Goal: Task Accomplishment & Management: Complete application form

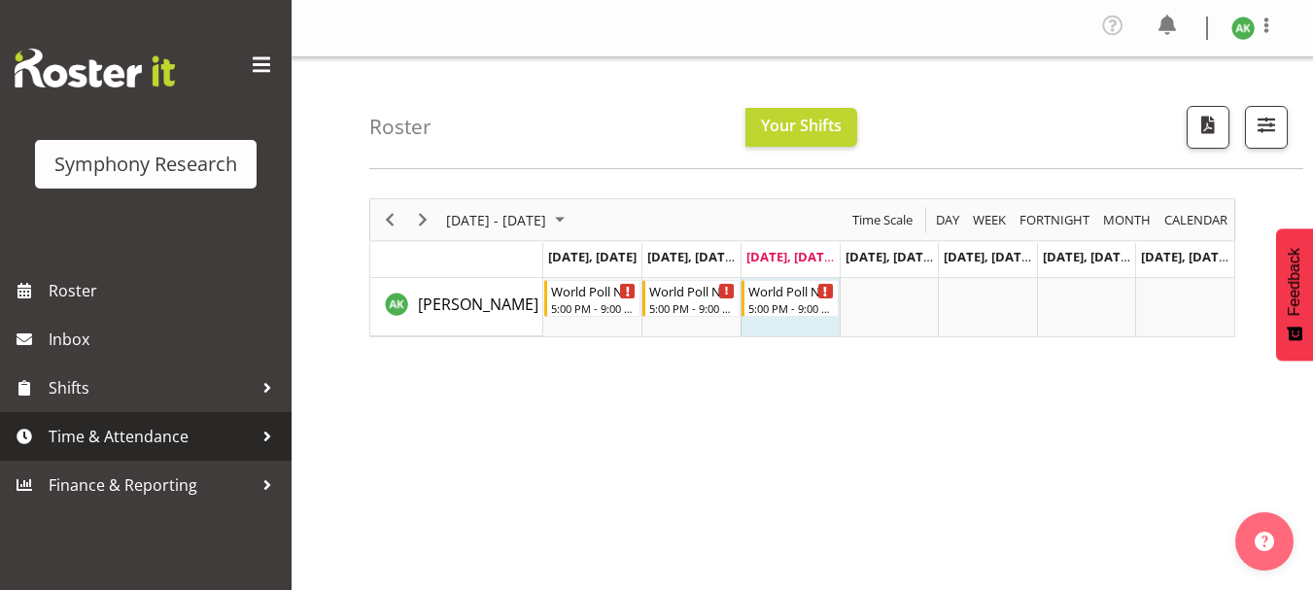
click at [115, 444] on span "Time & Attendance" at bounding box center [151, 436] width 204 height 29
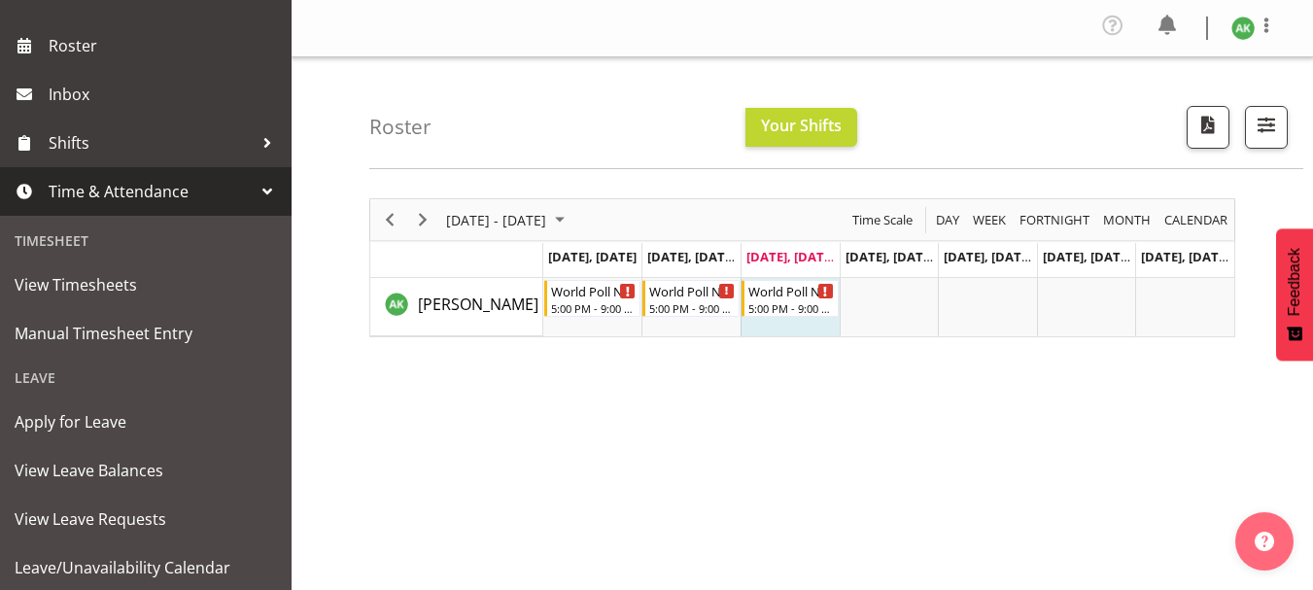
scroll to position [272, 0]
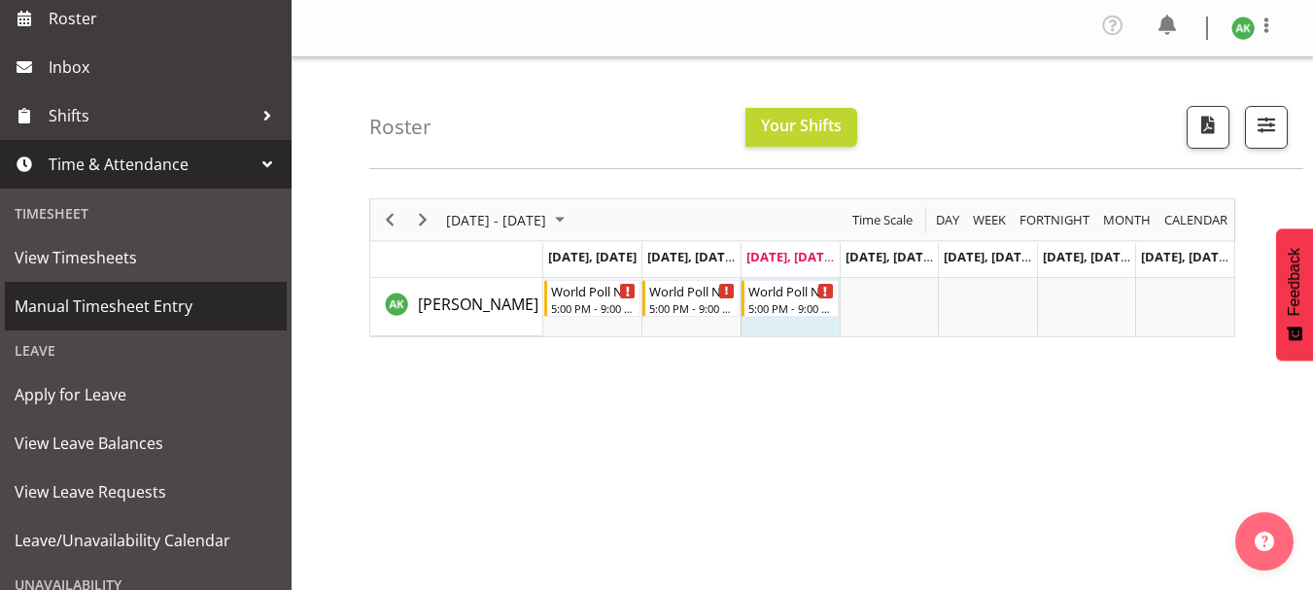
click at [144, 297] on span "Manual Timesheet Entry" at bounding box center [146, 306] width 262 height 29
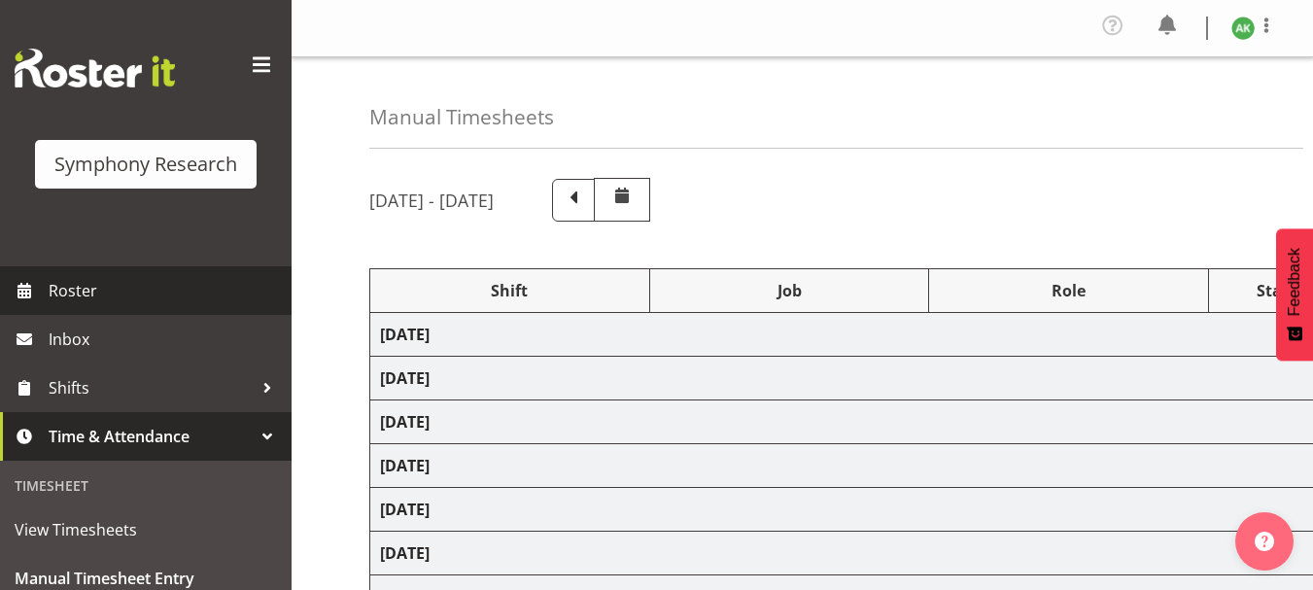
select select "81335"
select select "10527"
select select "47"
select select "48116"
select select "10527"
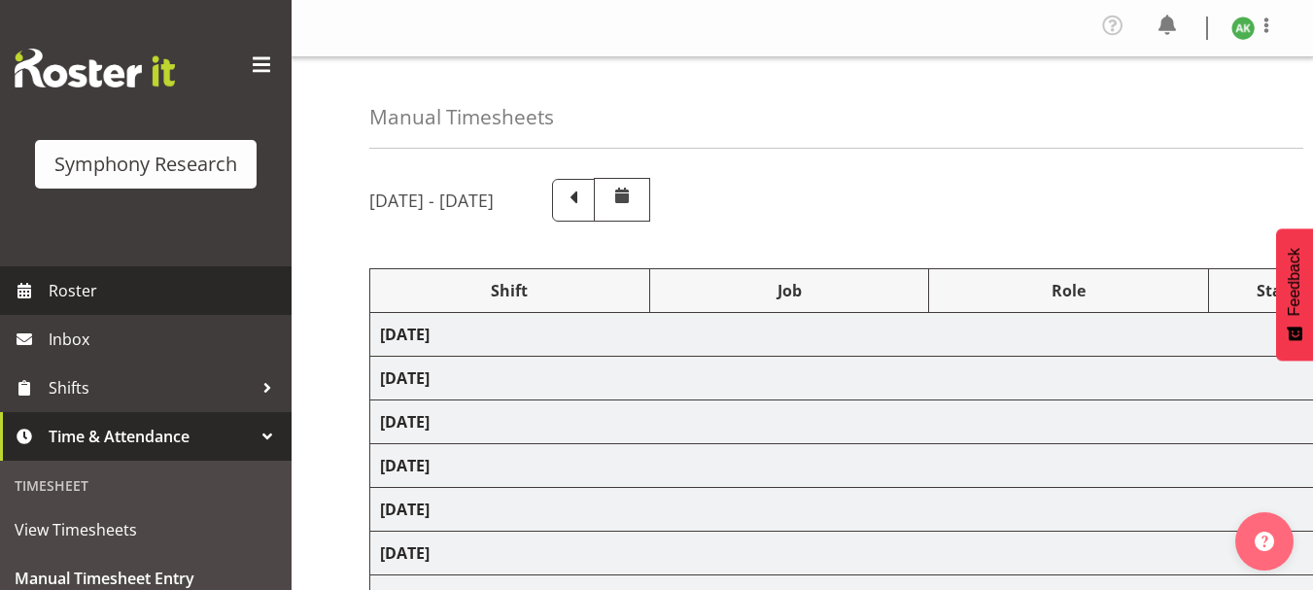
select select "47"
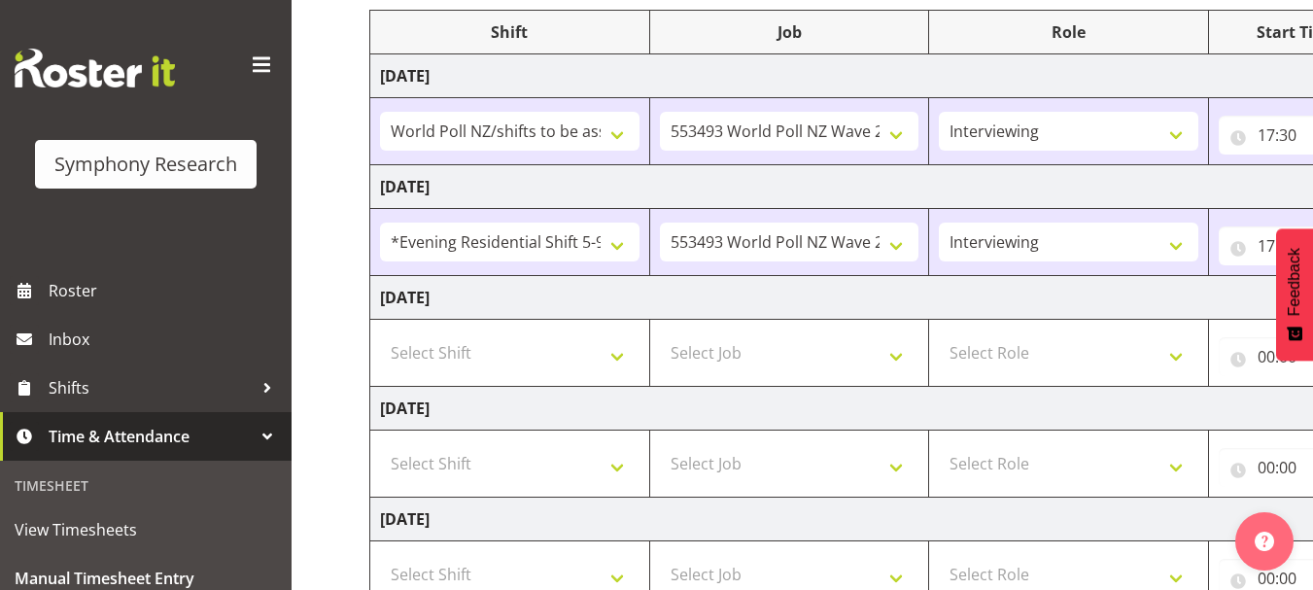
scroll to position [257, 0]
click at [624, 352] on select "Select Shift !!Weekend Residential (Roster IT Shift Label) *Business 9/10am ~ 4…" at bounding box center [510, 354] width 260 height 39
select select "48116"
click at [380, 335] on select "Select Shift !!Weekend Residential (Roster IT Shift Label) *Business 9/10am ~ 4…" at bounding box center [510, 354] width 260 height 39
click at [868, 352] on select "Select Job 550060 IF Admin 553492 World Poll Aus Wave 2 Main 2025 553493 World …" at bounding box center [790, 354] width 260 height 39
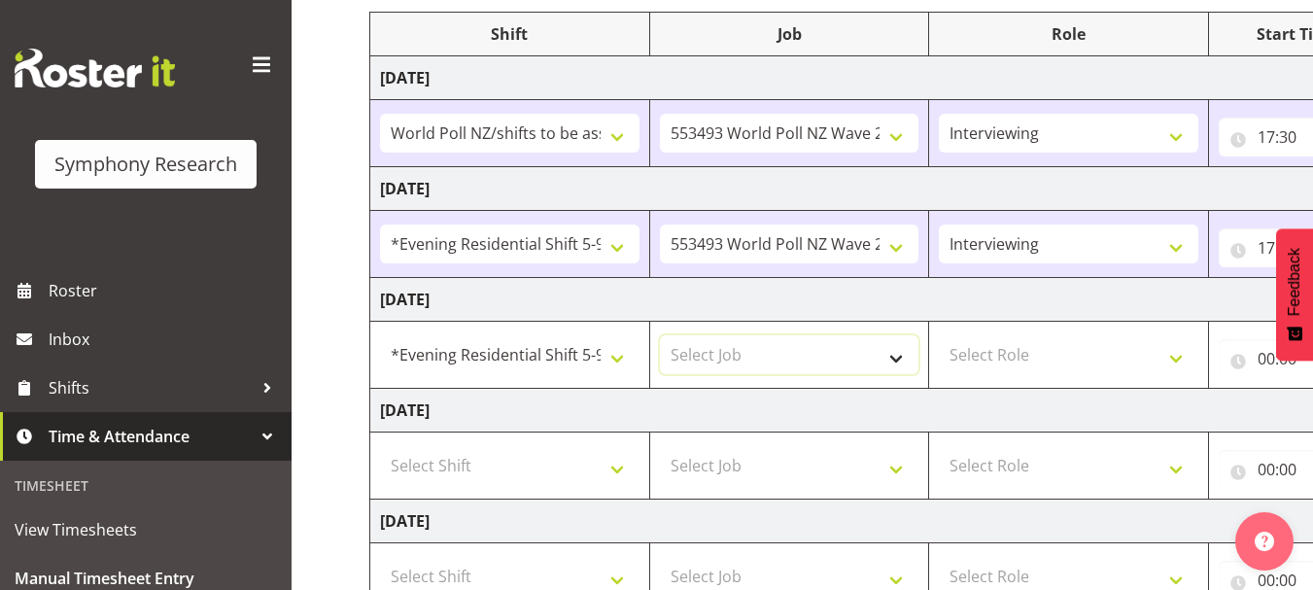
select select "10527"
click at [660, 335] on select "Select Job 550060 IF Admin 553492 World Poll Aus Wave 2 Main 2025 553493 World …" at bounding box center [790, 354] width 260 height 39
click at [1167, 371] on select "Select Role Briefing Interviewing" at bounding box center [1069, 354] width 260 height 39
select select "47"
click at [939, 335] on select "Select Role Briefing Interviewing" at bounding box center [1069, 354] width 260 height 39
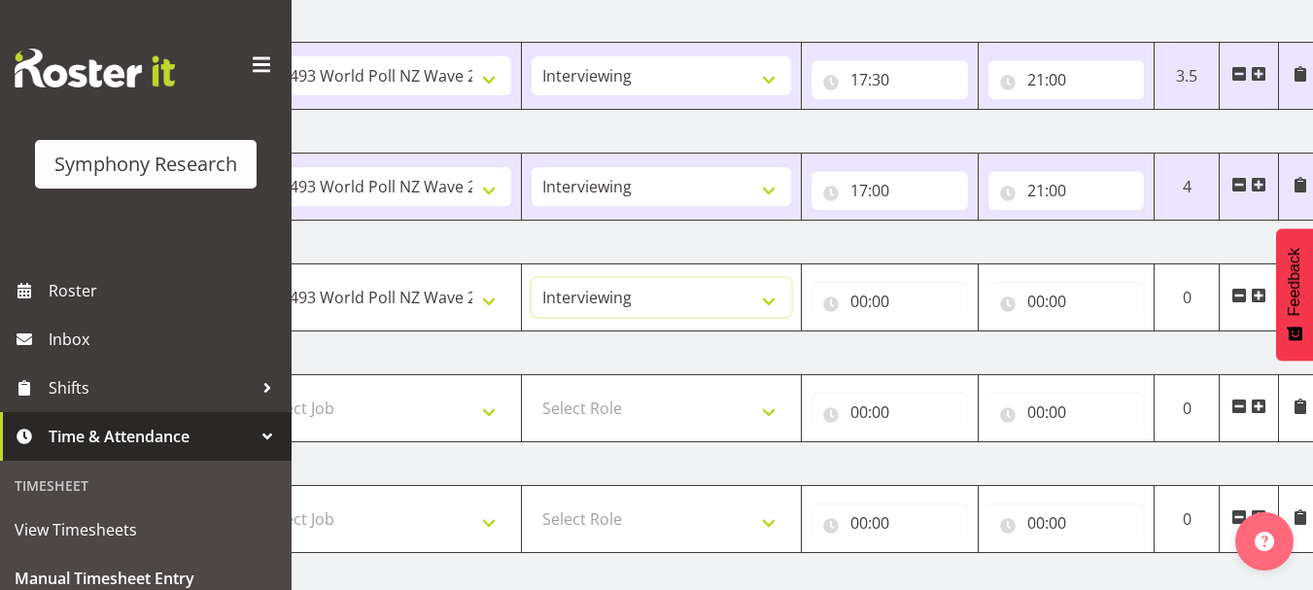
scroll to position [321, 0]
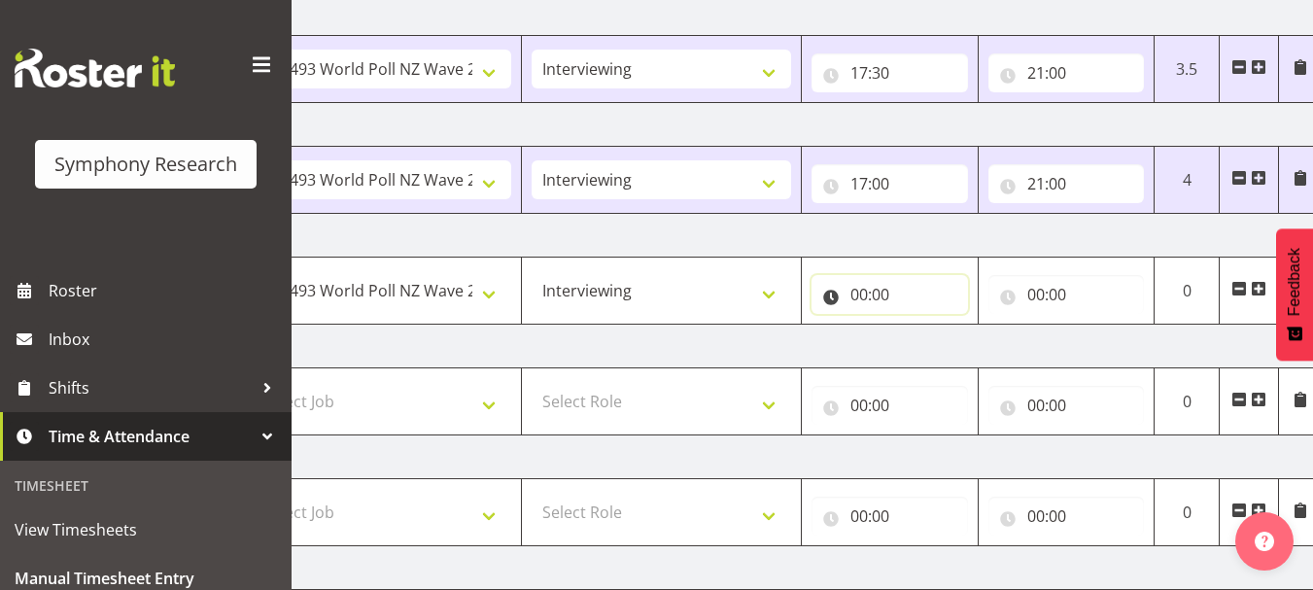
click at [862, 294] on input "00:00" at bounding box center [890, 294] width 157 height 39
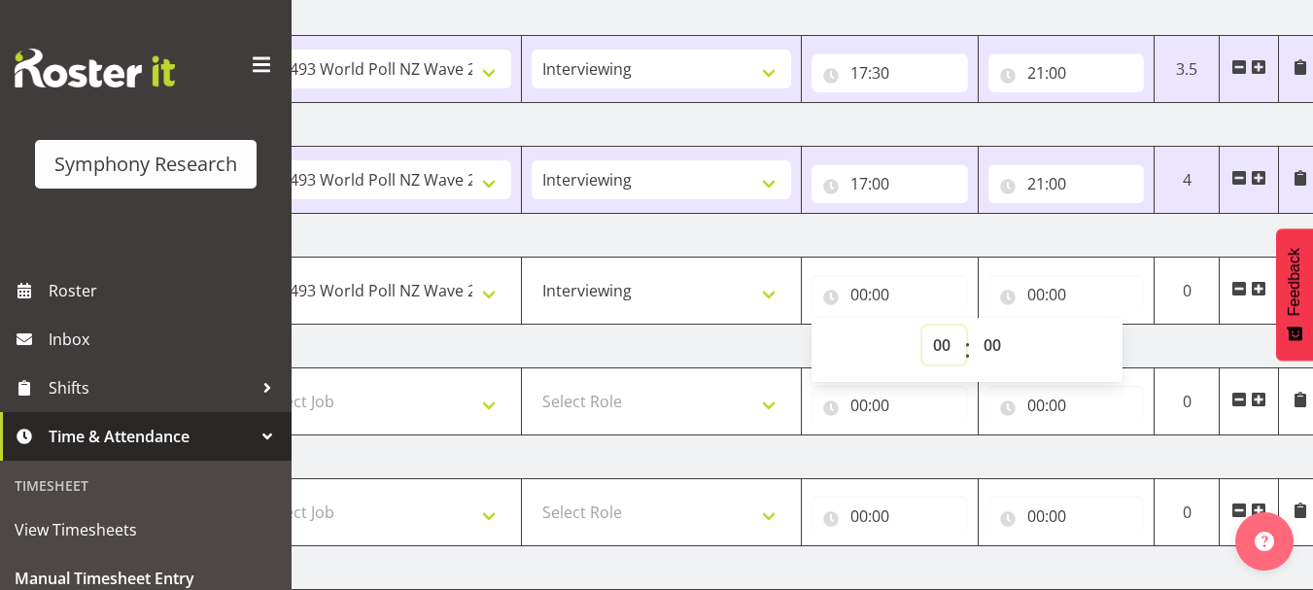
click at [944, 347] on select "00 01 02 03 04 05 06 07 08 09 10 11 12 13 14 15 16 17 18 19 20 21 22 23" at bounding box center [945, 345] width 44 height 39
select select "17"
click at [923, 326] on select "00 01 02 03 04 05 06 07 08 09 10 11 12 13 14 15 16 17 18 19 20 21 22 23" at bounding box center [945, 345] width 44 height 39
type input "17:00"
click at [1167, 348] on td "Thursday 11th September 2025" at bounding box center [643, 347] width 1360 height 44
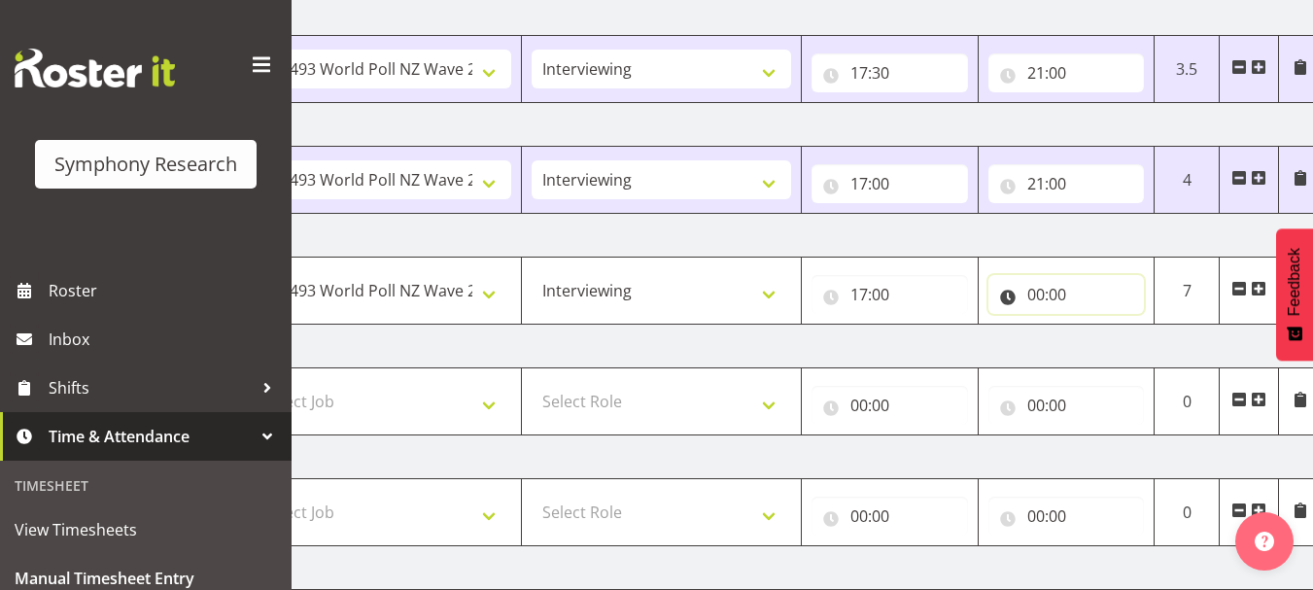
click at [1035, 297] on input "00:00" at bounding box center [1067, 294] width 157 height 39
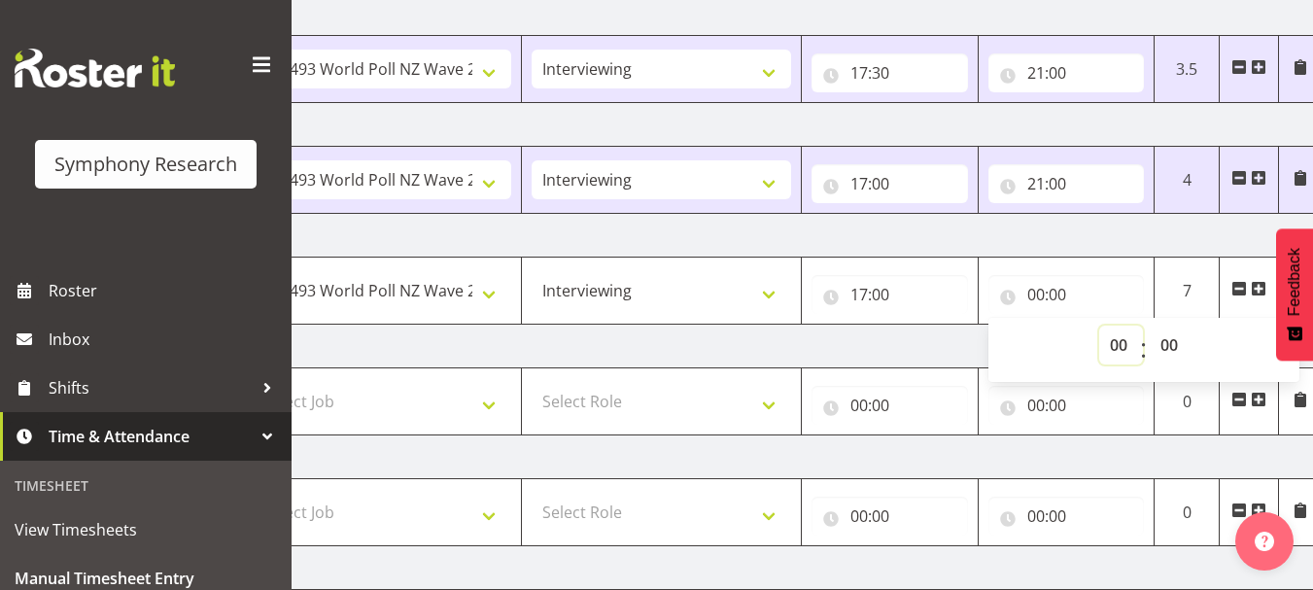
click at [1113, 345] on select "00 01 02 03 04 05 06 07 08 09 10 11 12 13 14 15 16 17 18 19 20 21 22 23" at bounding box center [1121, 345] width 44 height 39
select select "21"
click at [1099, 326] on select "00 01 02 03 04 05 06 07 08 09 10 11 12 13 14 15 16 17 18 19 20 21 22 23" at bounding box center [1121, 345] width 44 height 39
type input "21:00"
click at [948, 348] on td "Thursday 11th September 2025" at bounding box center [643, 347] width 1360 height 44
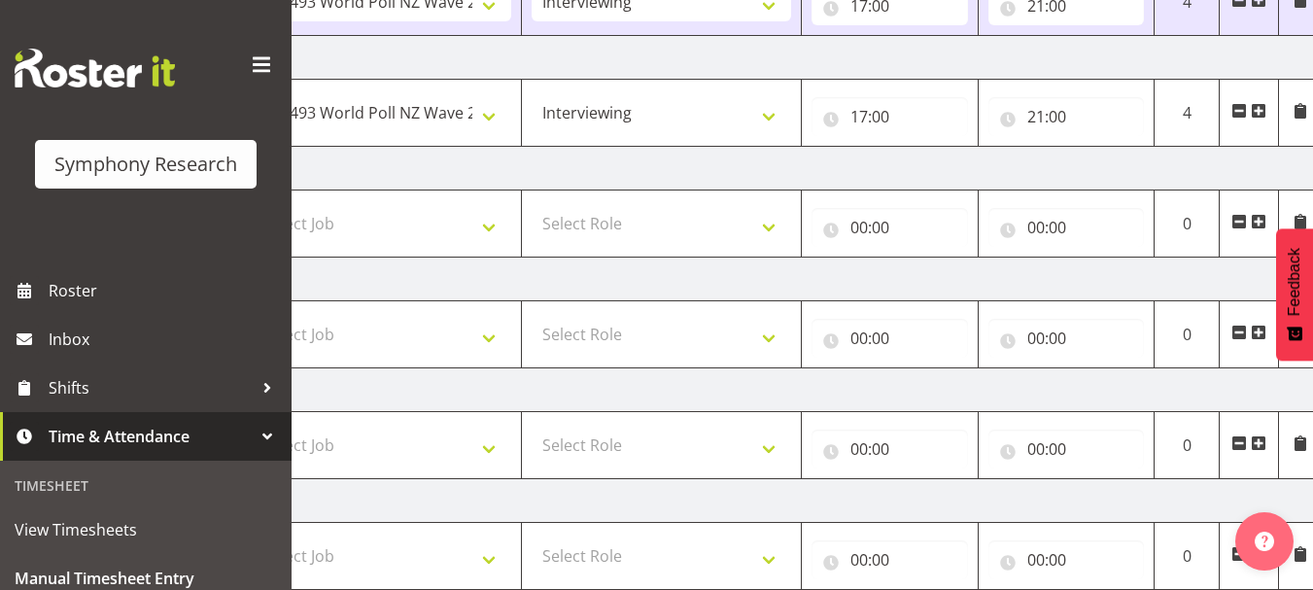
scroll to position [622, 0]
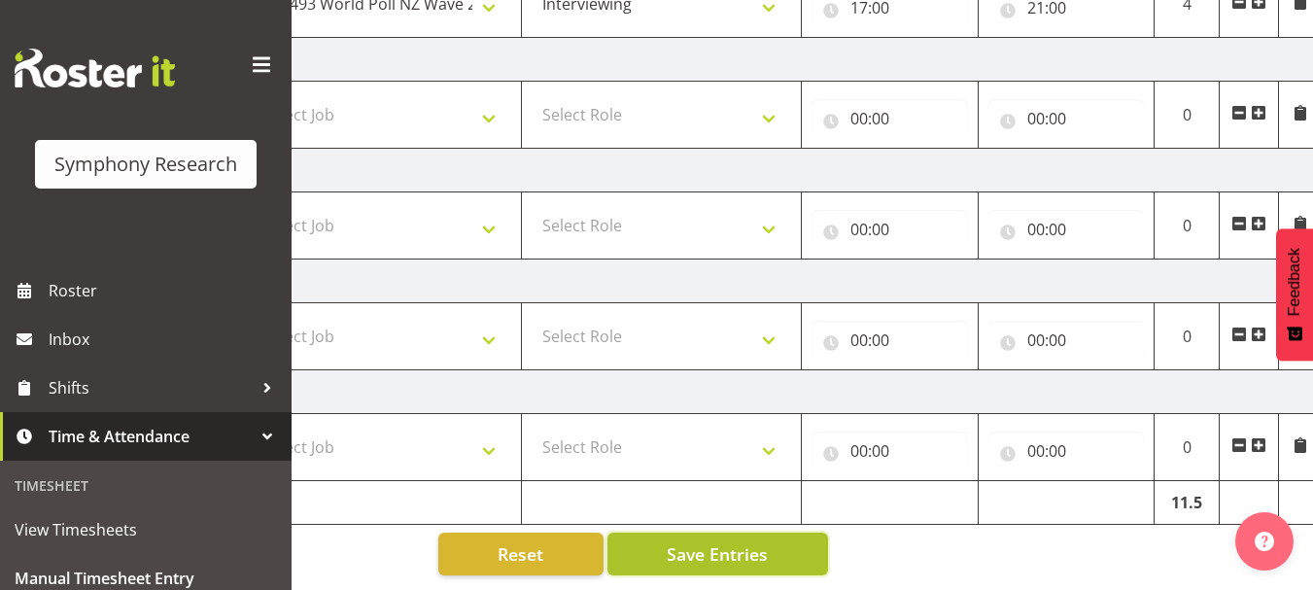
click at [744, 541] on span "Save Entries" at bounding box center [717, 553] width 101 height 25
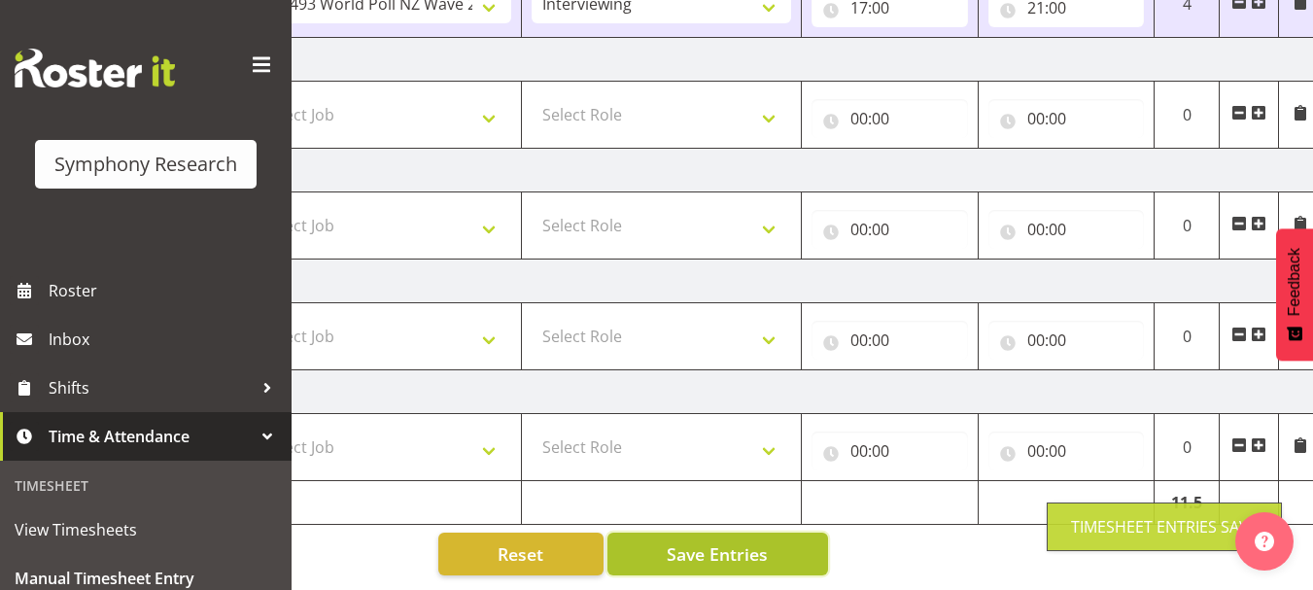
click at [744, 541] on span "Save Entries" at bounding box center [717, 553] width 101 height 25
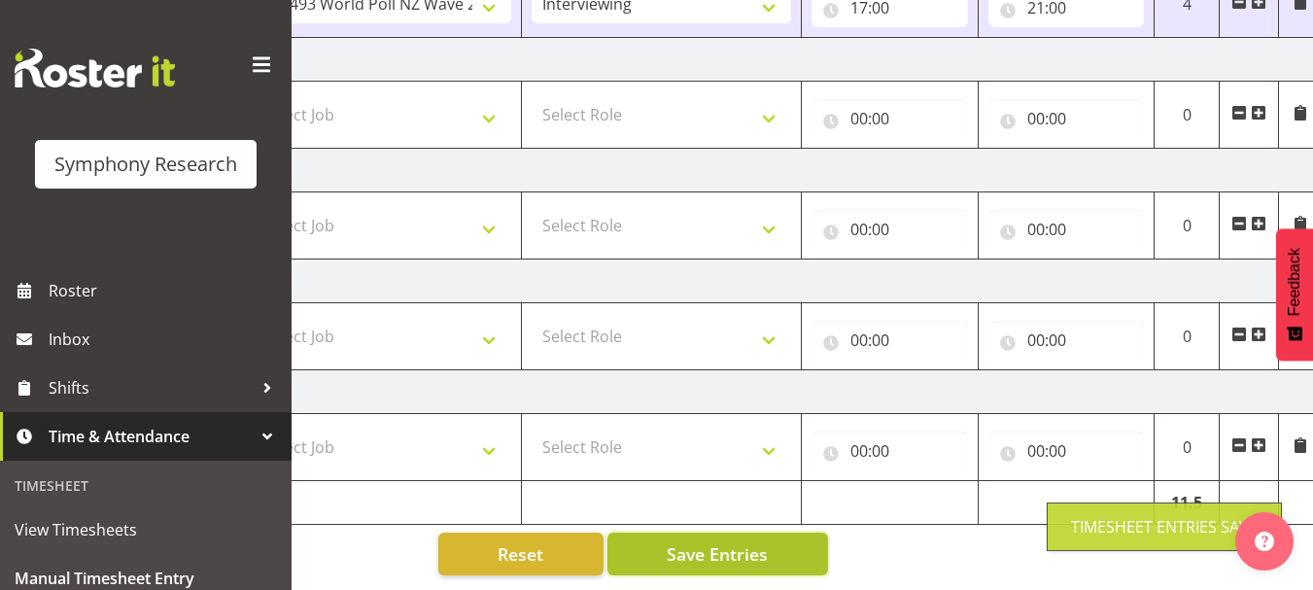
click at [744, 541] on span "Save Entries" at bounding box center [717, 553] width 101 height 25
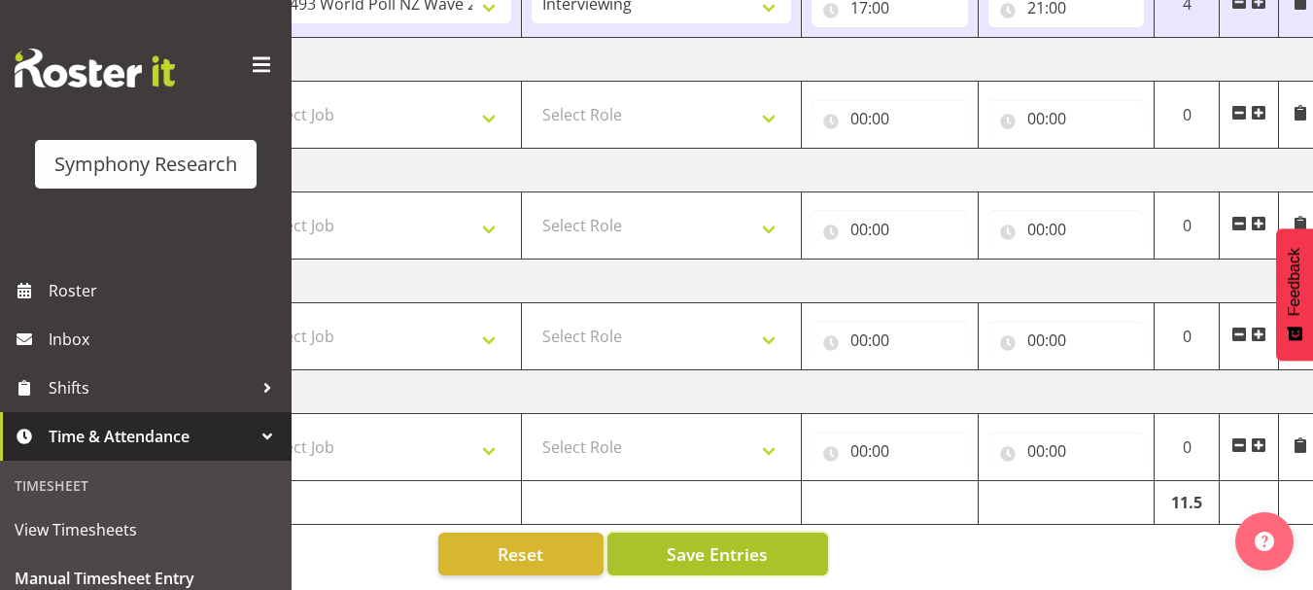
click at [717, 543] on span "Save Entries" at bounding box center [717, 553] width 101 height 25
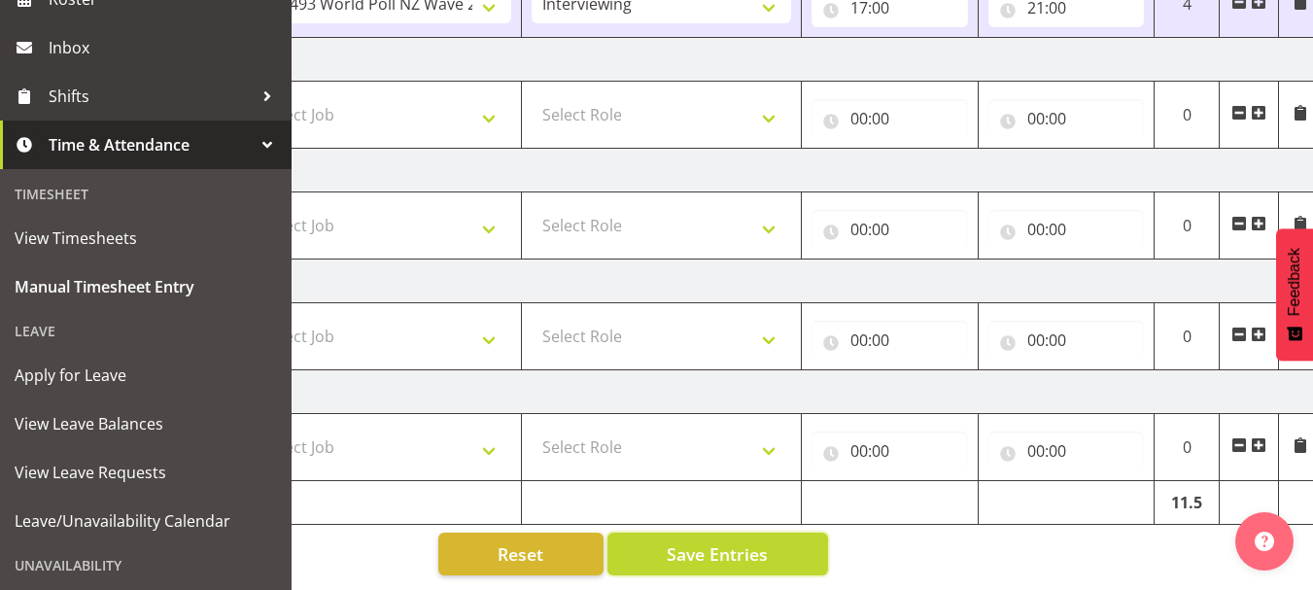
scroll to position [437, 0]
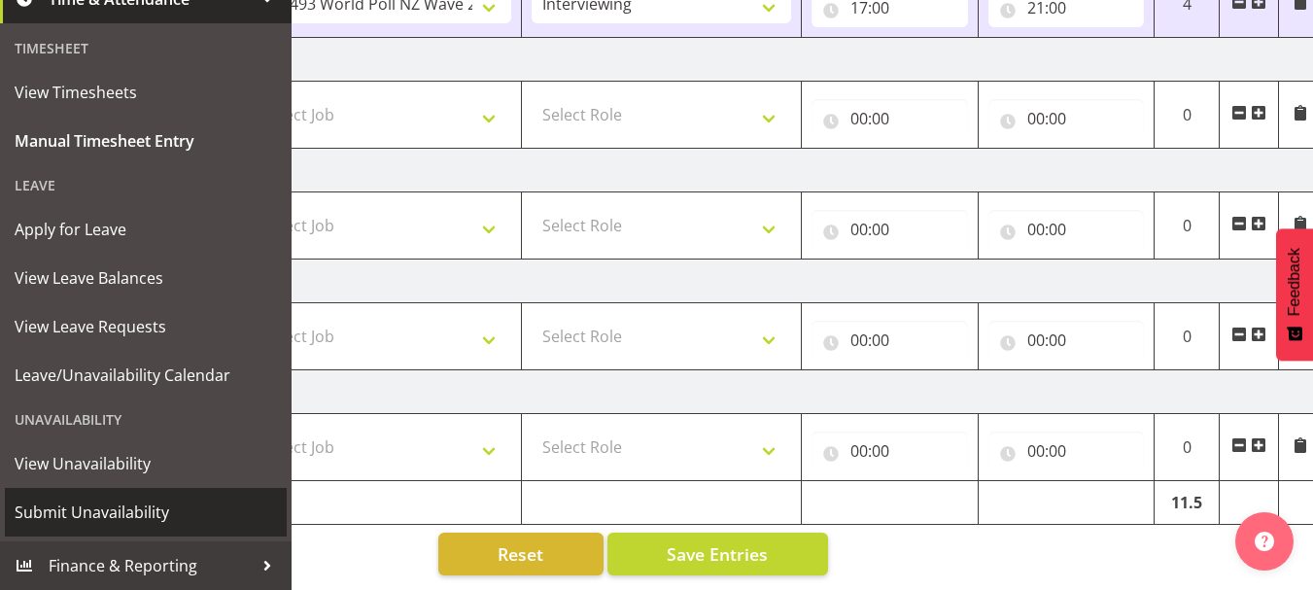
click at [128, 514] on span "Submit Unavailability" at bounding box center [146, 512] width 262 height 29
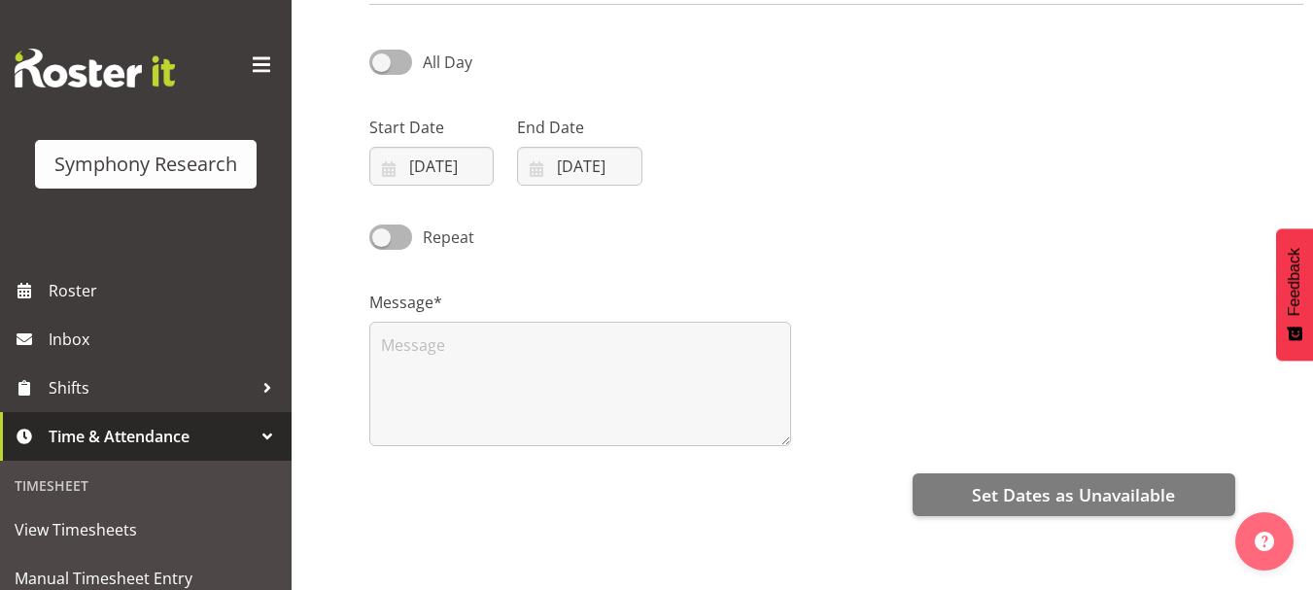
scroll to position [222, 0]
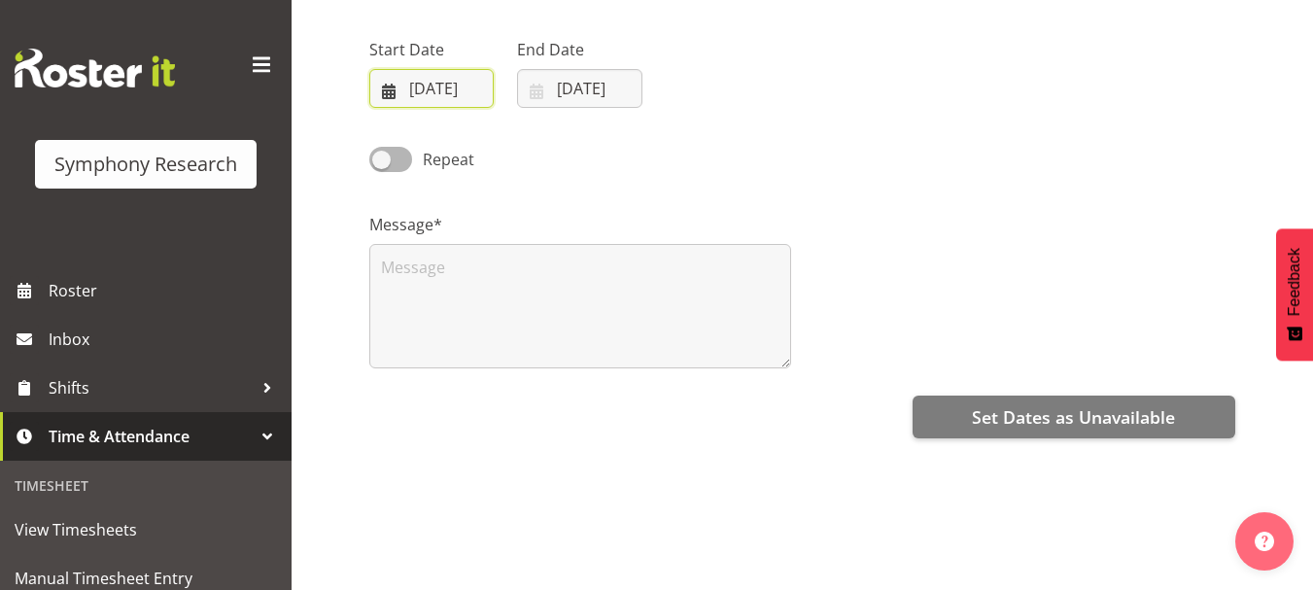
click at [389, 95] on input "10/09/2025" at bounding box center [431, 88] width 124 height 39
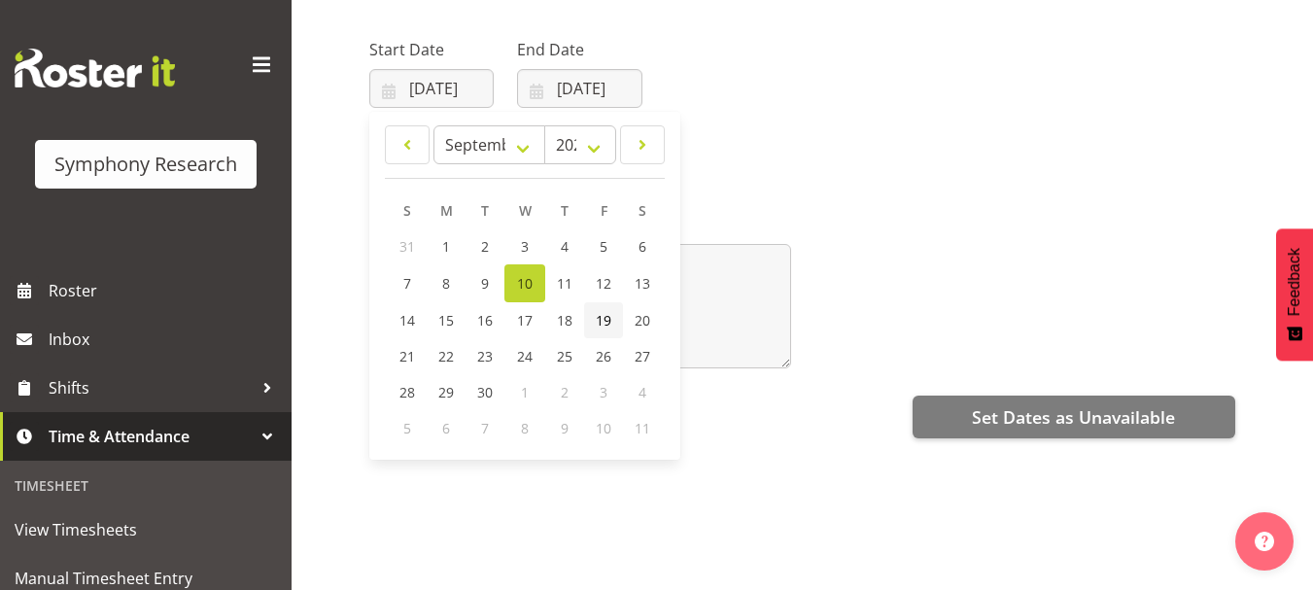
click at [609, 322] on span "19" at bounding box center [604, 320] width 16 height 18
type input "19/09/2025"
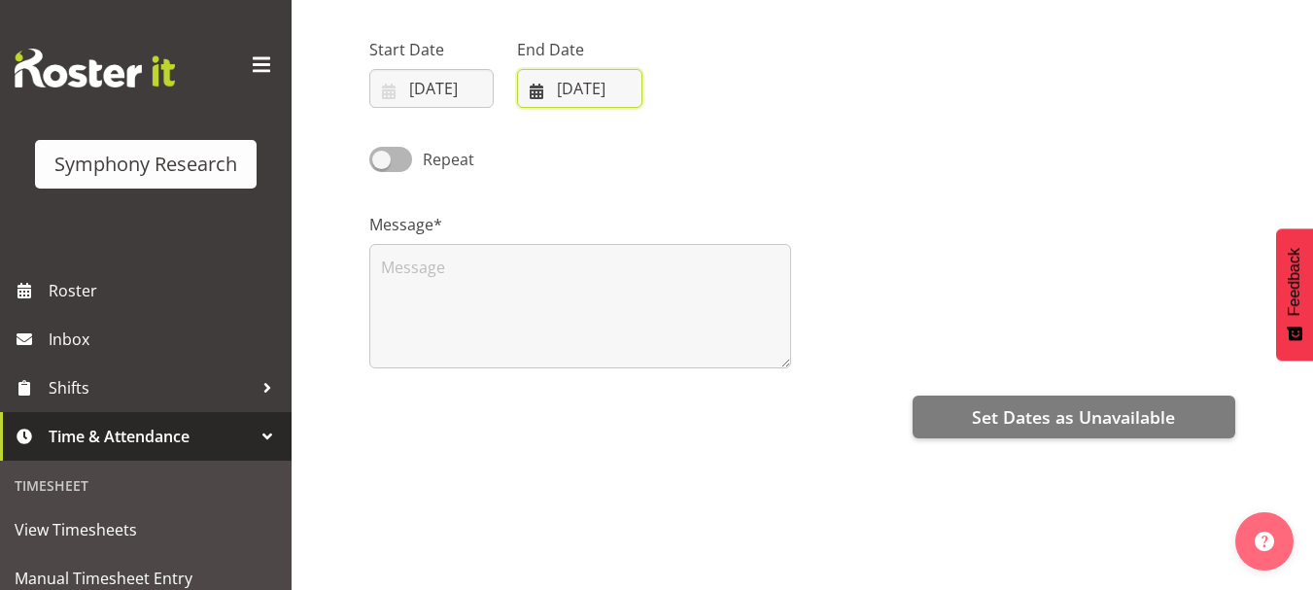
click at [541, 90] on input "10/09/2025" at bounding box center [579, 88] width 124 height 39
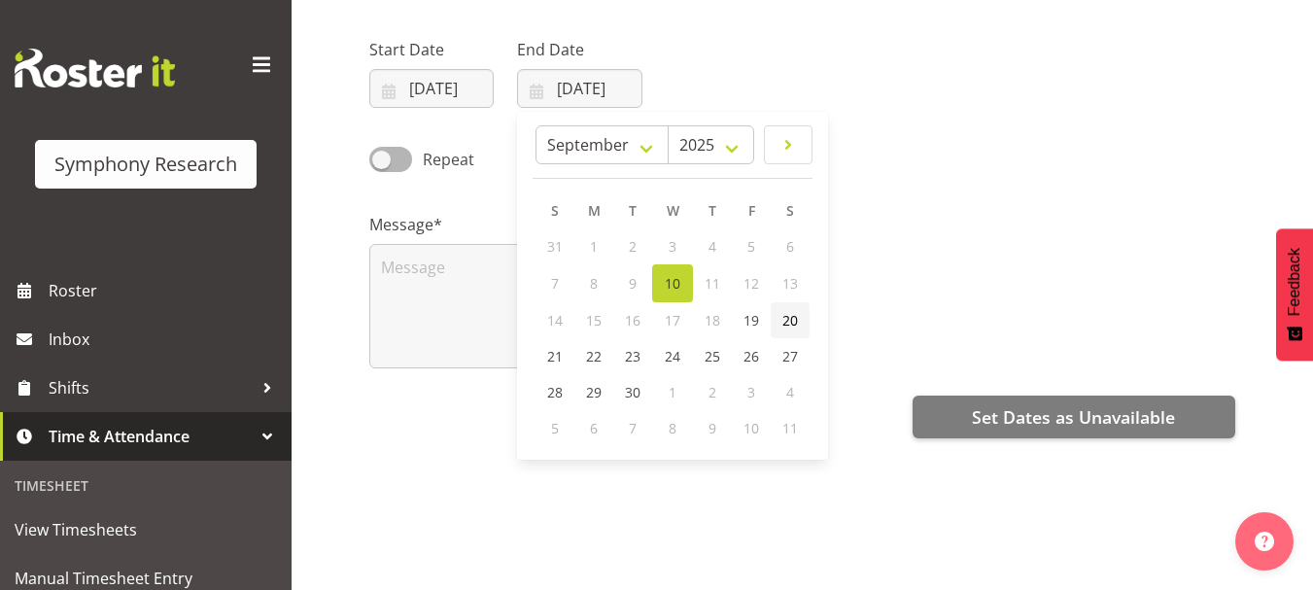
click at [793, 321] on span "20" at bounding box center [791, 320] width 16 height 18
type input "20/09/2025"
click at [864, 147] on div "Repeat" at bounding box center [802, 153] width 889 height 66
click at [850, 145] on div "Repeat" at bounding box center [802, 153] width 889 height 66
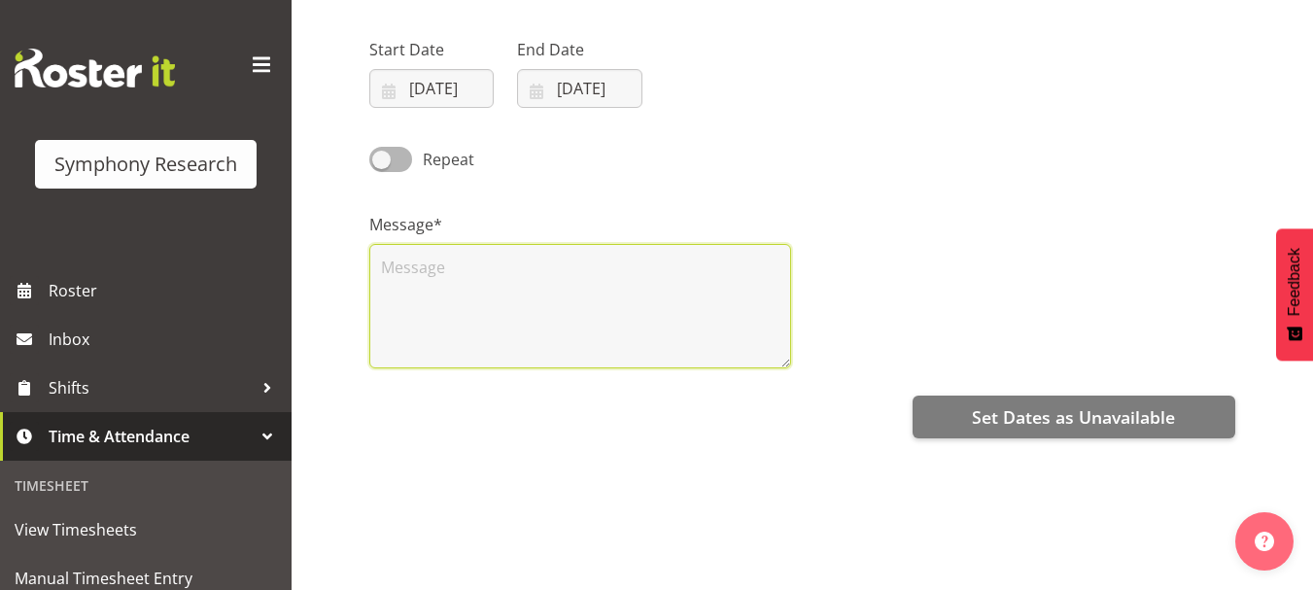
click at [442, 279] on textarea at bounding box center [580, 306] width 422 height 124
type textarea "n"
type textarea "sorry not available on 19/09/2025"
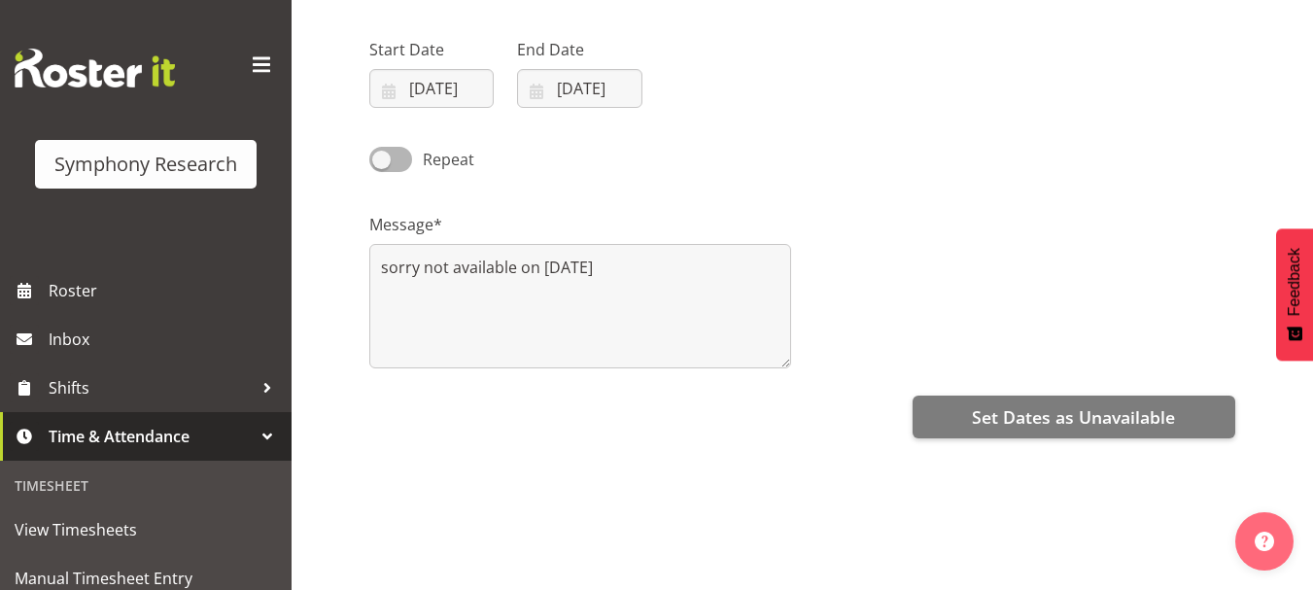
click at [677, 472] on div "All Day Start Date 19/09/2025 January February March April May June July August…" at bounding box center [841, 331] width 944 height 778
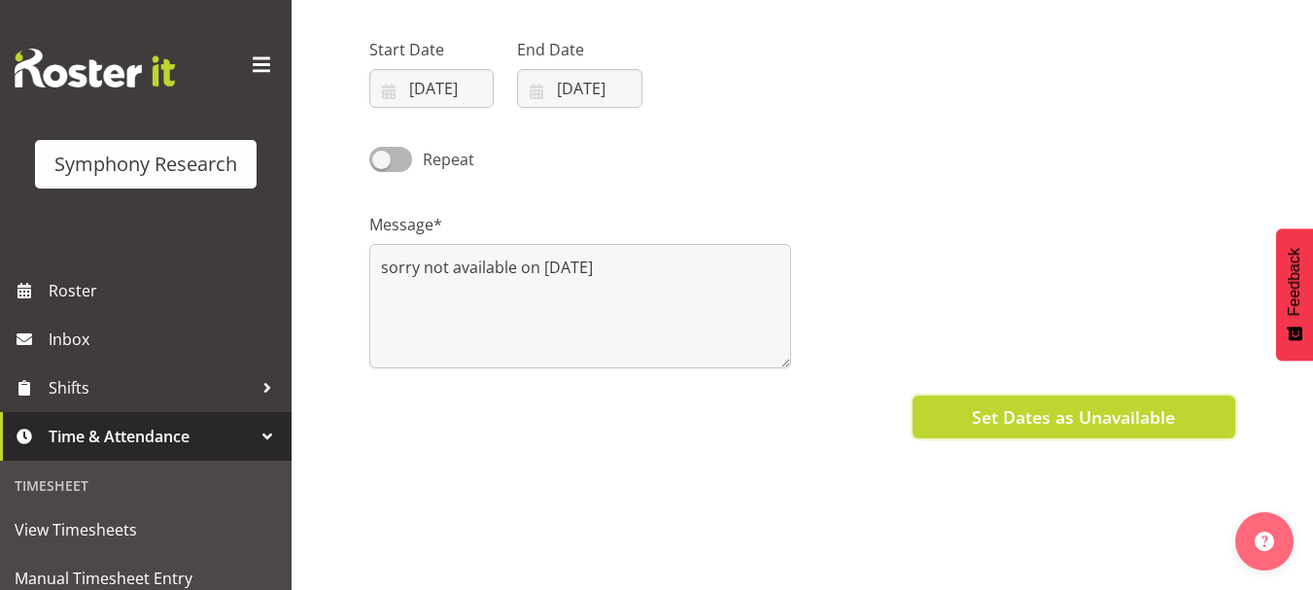
click at [1115, 420] on span "Set Dates as Unavailable" at bounding box center [1073, 416] width 203 height 25
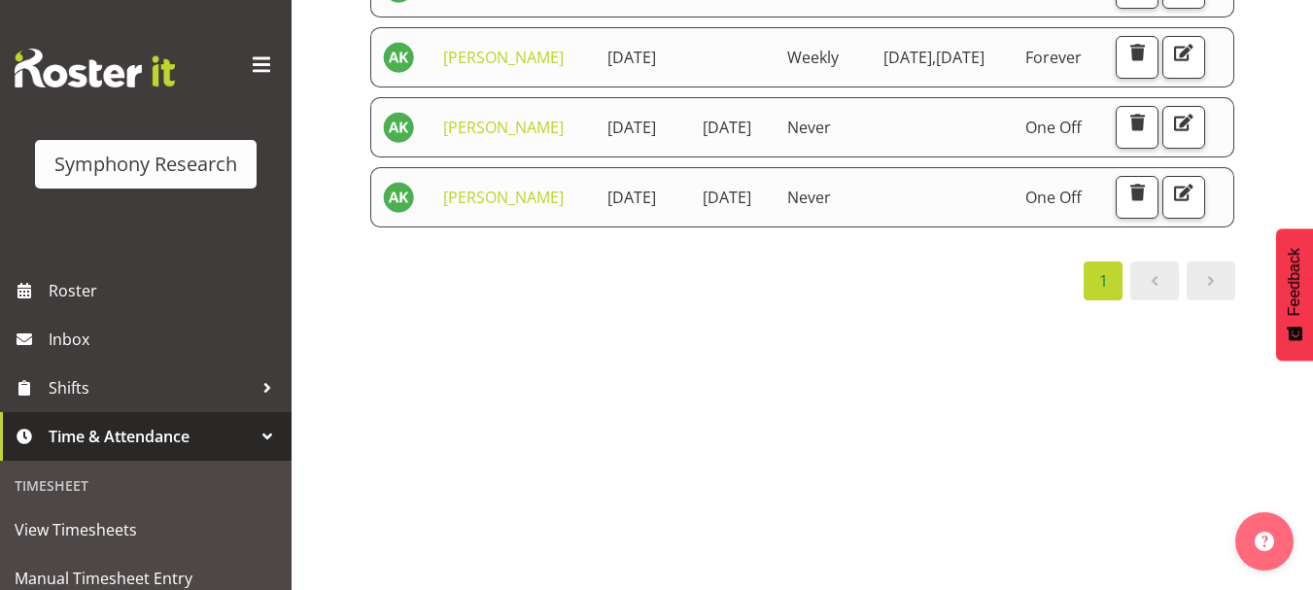
scroll to position [305, 0]
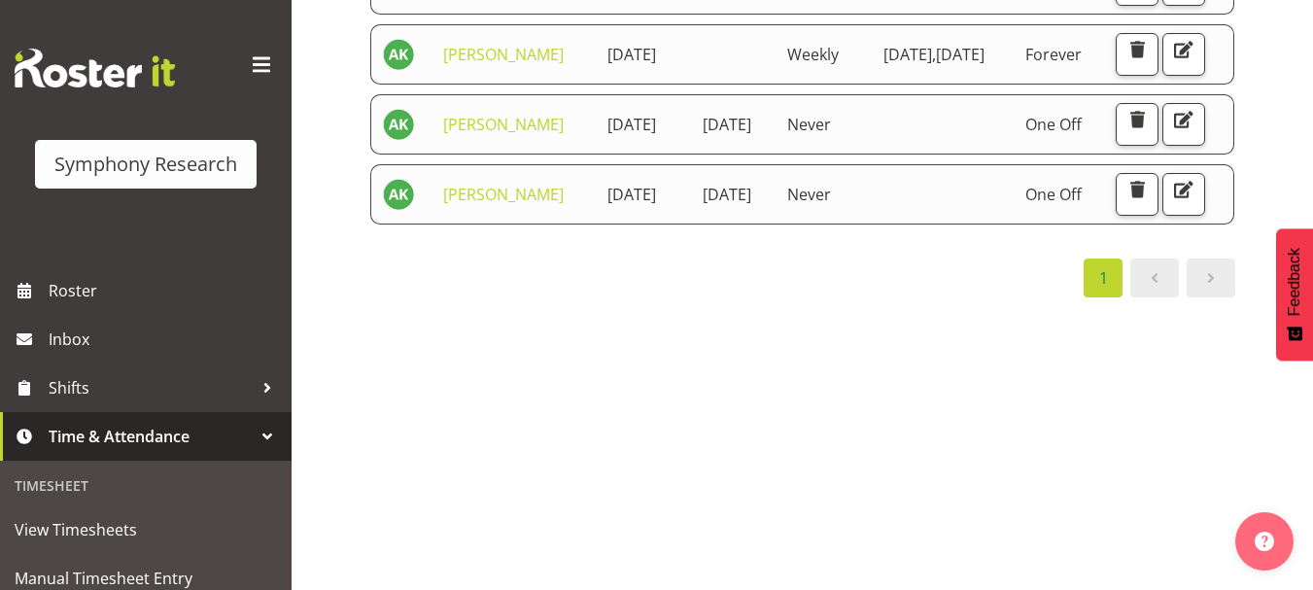
click at [659, 506] on div "Starts At Staff Member Starts At Ends At Repeats Days Until Actions Amit Kumar …" at bounding box center [841, 267] width 944 height 778
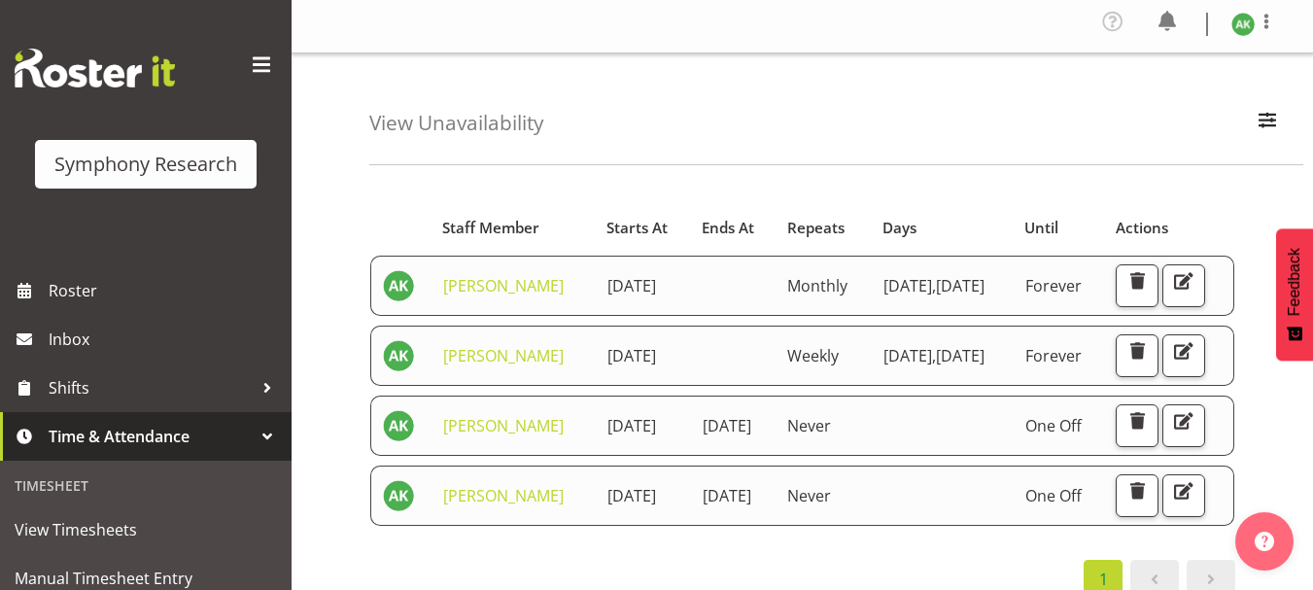
scroll to position [0, 0]
